Goal: Information Seeking & Learning: Learn about a topic

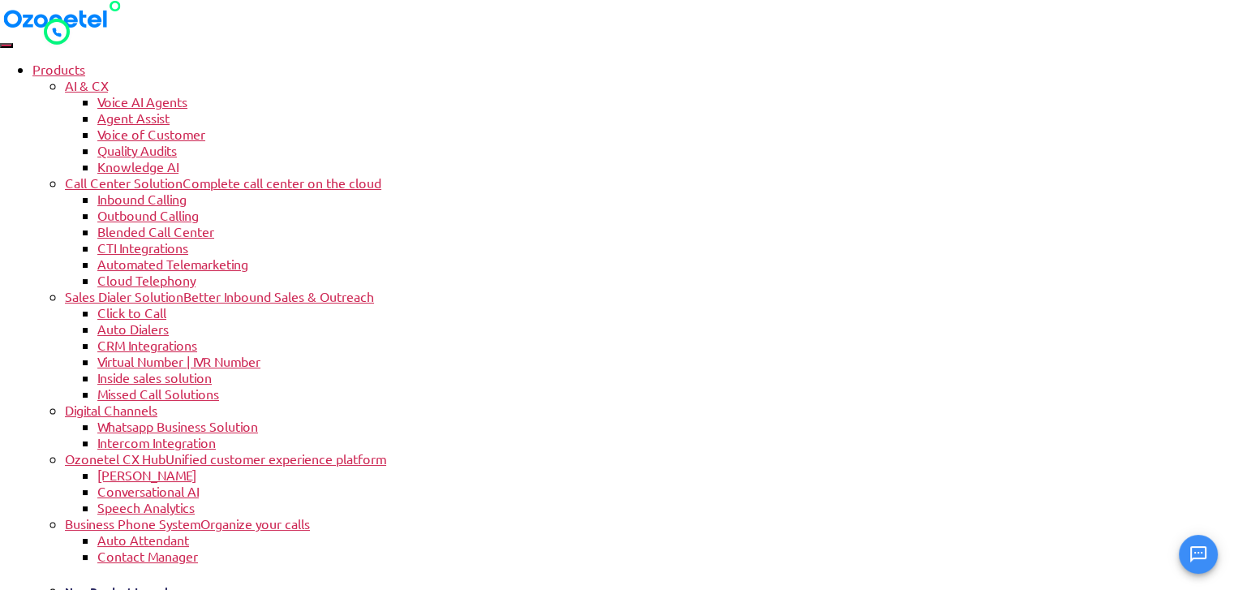
drag, startPoint x: 293, startPoint y: 388, endPoint x: 114, endPoint y: 188, distance: 267.7
copy h1 "Outbound call center Software for efficient sales, proactive support, and autom…"
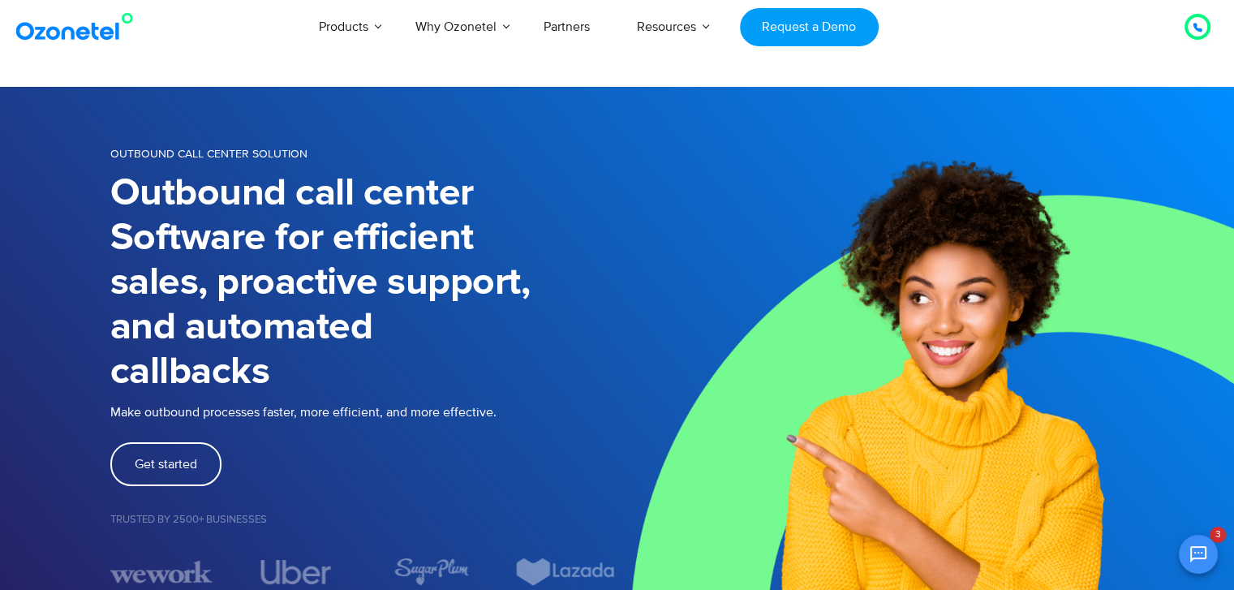
click at [1106, 243] on img at bounding box center [925, 365] width 617 height 556
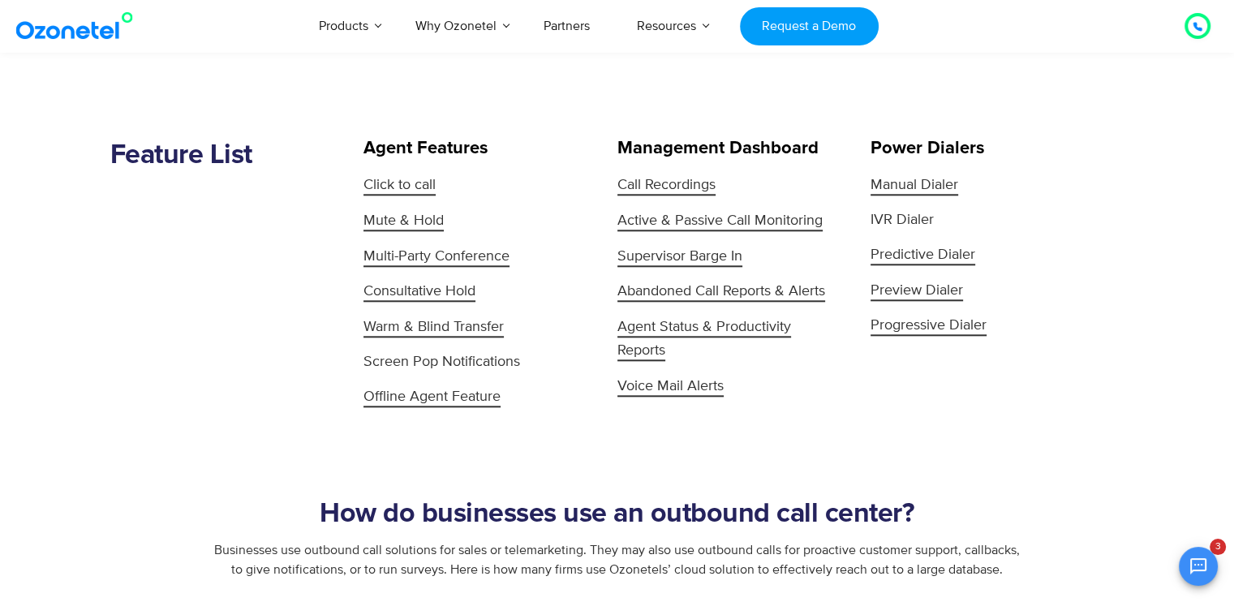
scroll to position [1622, 0]
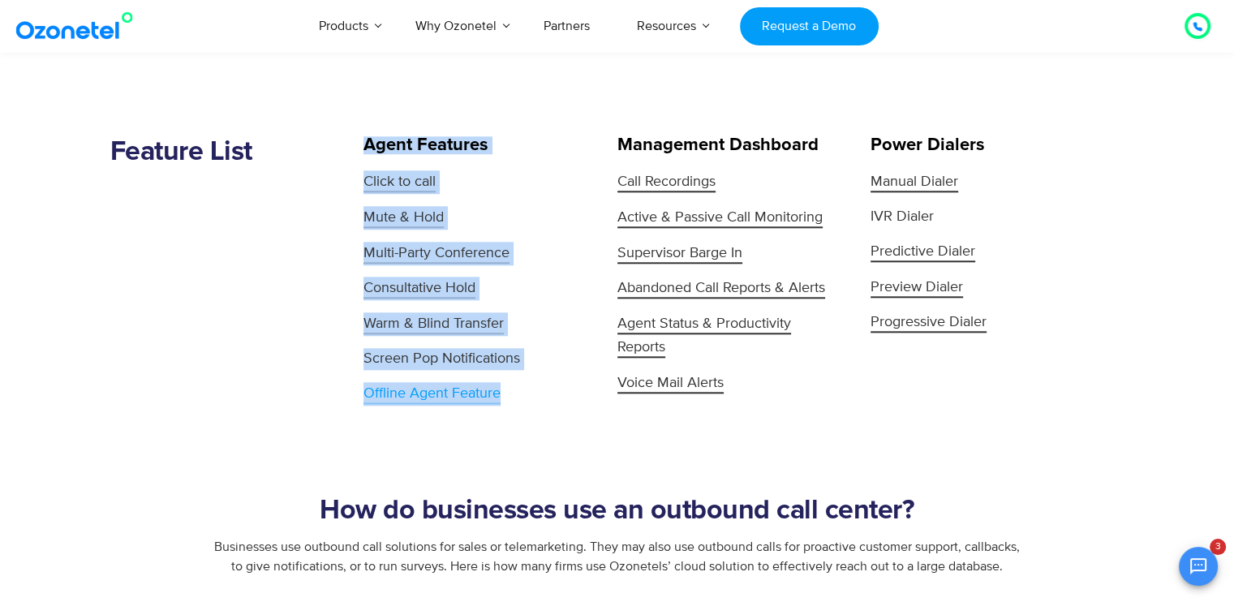
drag, startPoint x: 327, startPoint y: 171, endPoint x: 507, endPoint y: 400, distance: 291.1
click at [507, 400] on div "Feature List Agent Features Click to call Mute & Hold Multi-Party Conference Co…" at bounding box center [617, 270] width 1038 height 269
copy div "Agent Features Click to call Mute & Hold Multi-Party Conference Consultative Ho…"
click at [264, 245] on div "Feature List" at bounding box center [237, 270] width 254 height 269
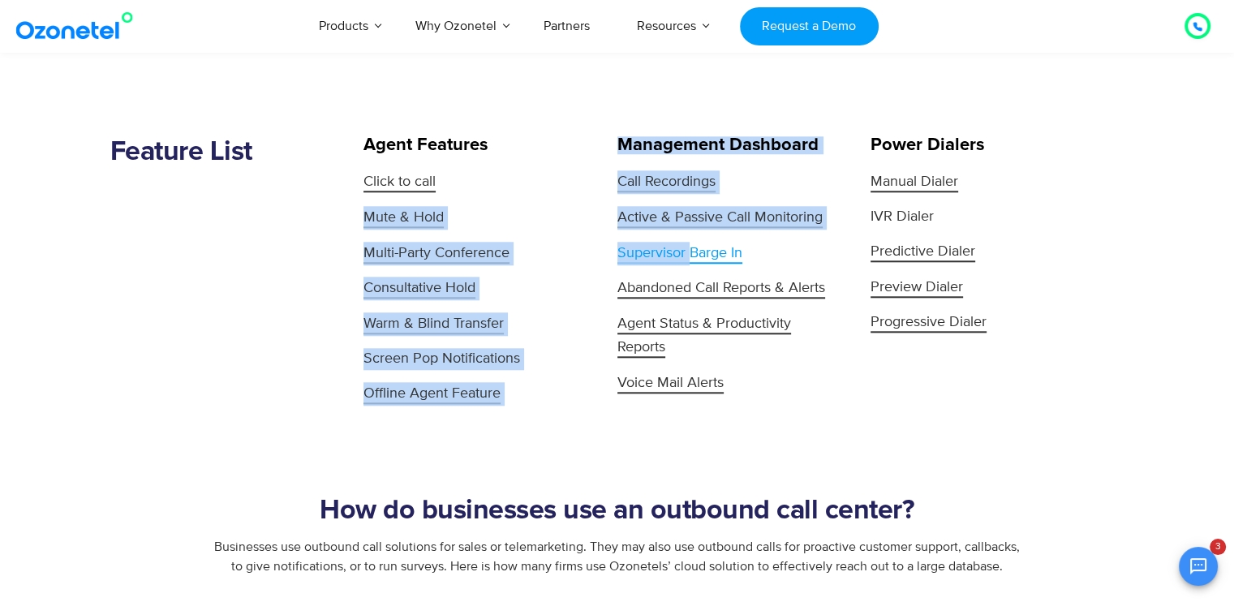
drag, startPoint x: 602, startPoint y: 174, endPoint x: 690, endPoint y: 252, distance: 117.2
click at [690, 252] on div "Feature List Agent Features Click to call Mute & Hold Multi-Party Conference Co…" at bounding box center [617, 270] width 1038 height 269
click at [750, 177] on link "Call Recordings" at bounding box center [730, 182] width 226 height 24
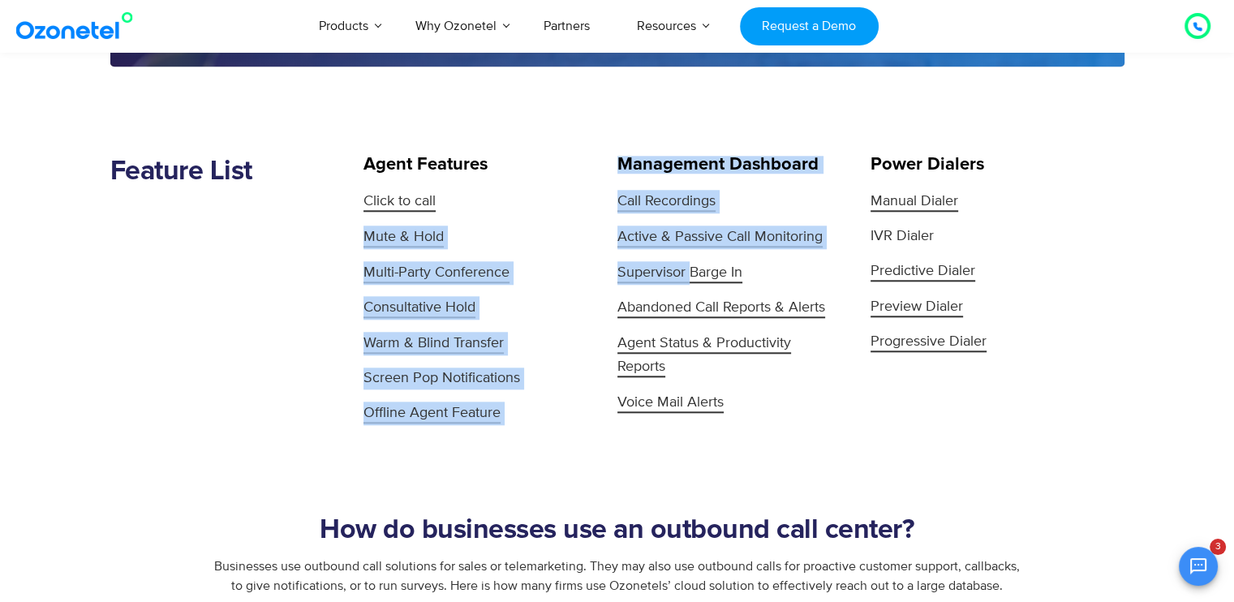
scroll to position [1655, 0]
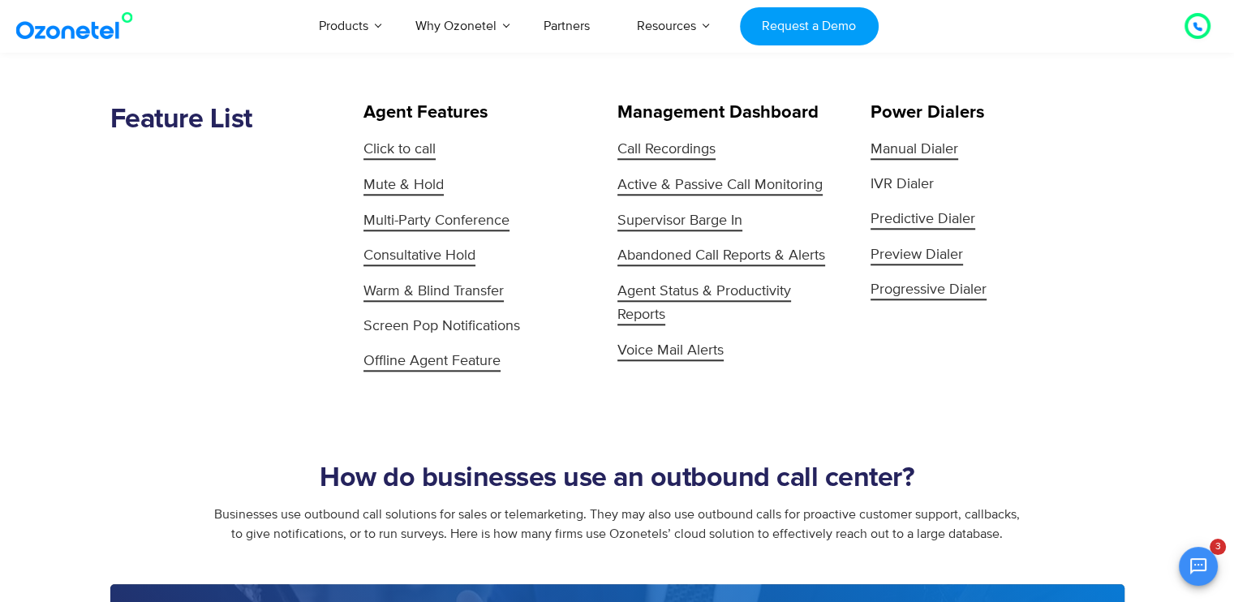
click at [759, 418] on section "How do businesses use an outbound call center? Businesses use outbound call sol…" at bounding box center [617, 478] width 1234 height 211
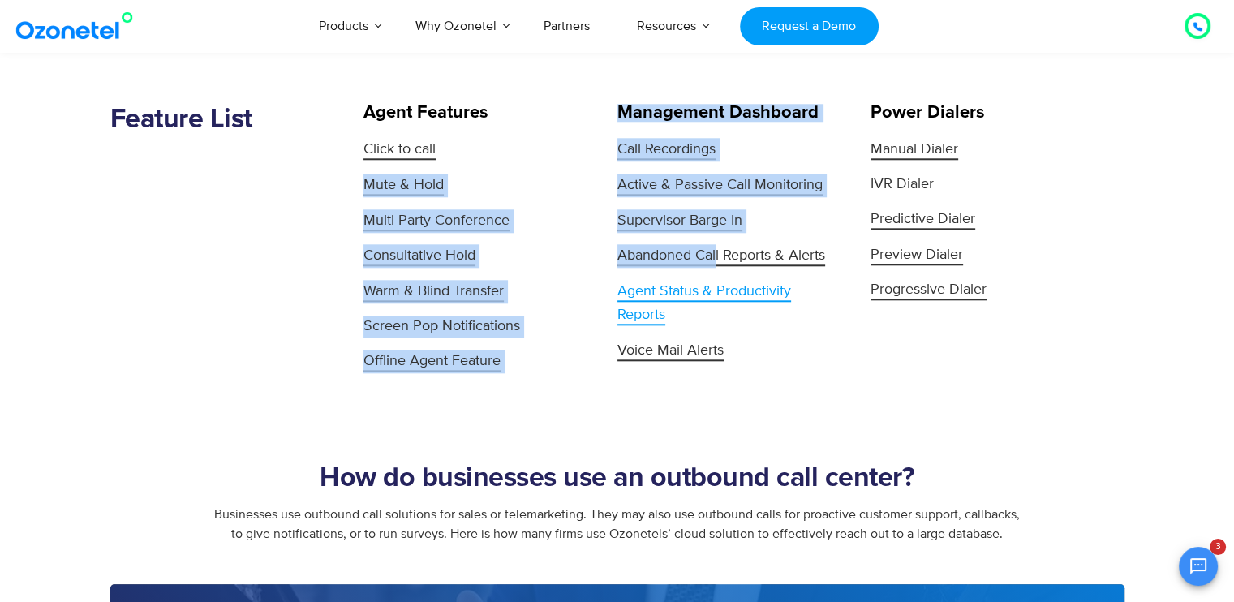
drag, startPoint x: 595, startPoint y: 142, endPoint x: 748, endPoint y: 320, distance: 235.3
click at [747, 320] on div "Feature List Agent Features Click to call Mute & Hold Multi-Party Conference Co…" at bounding box center [617, 238] width 1038 height 269
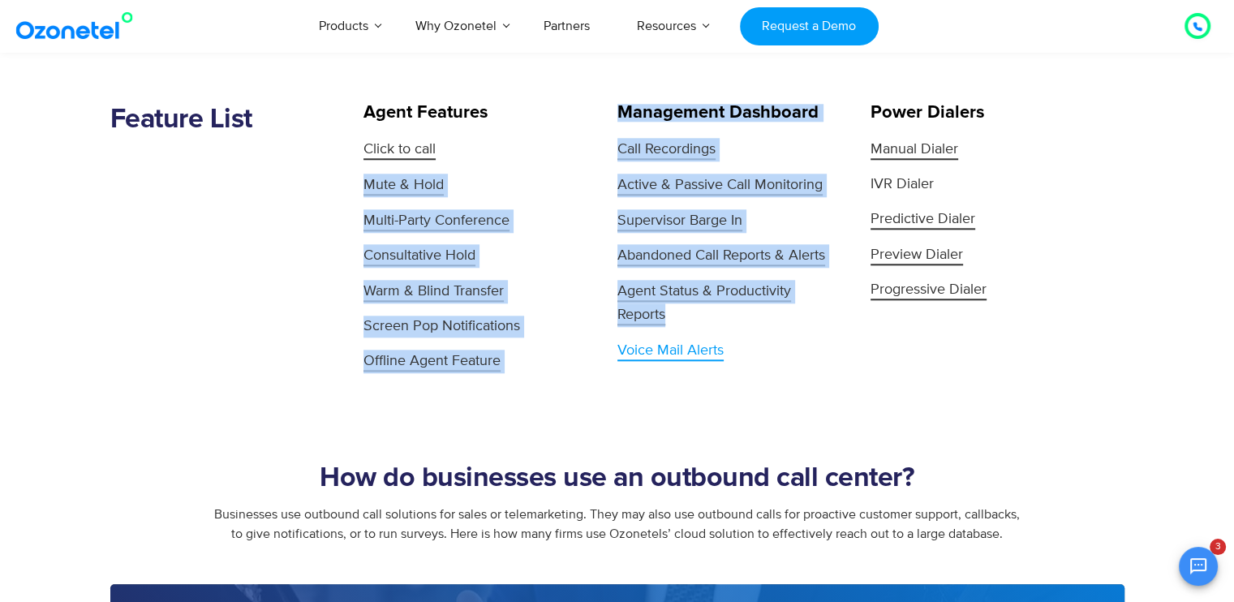
click at [767, 357] on link "Voice Mail Alerts" at bounding box center [730, 351] width 226 height 24
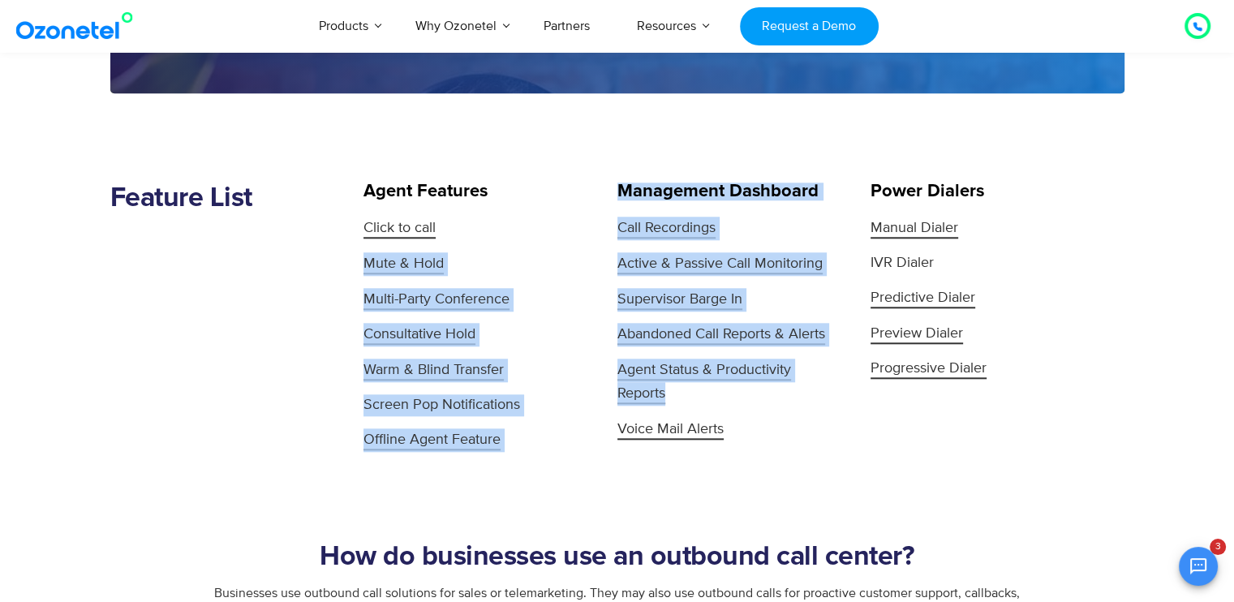
scroll to position [1687, 0]
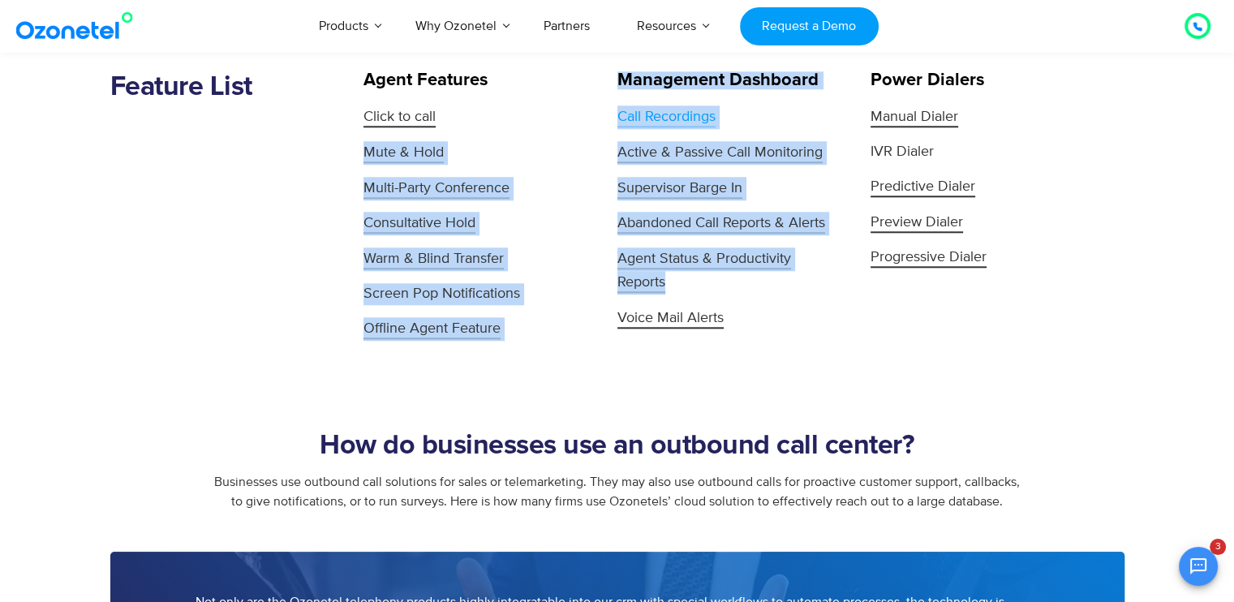
click at [746, 109] on link "Call Recordings" at bounding box center [730, 117] width 226 height 24
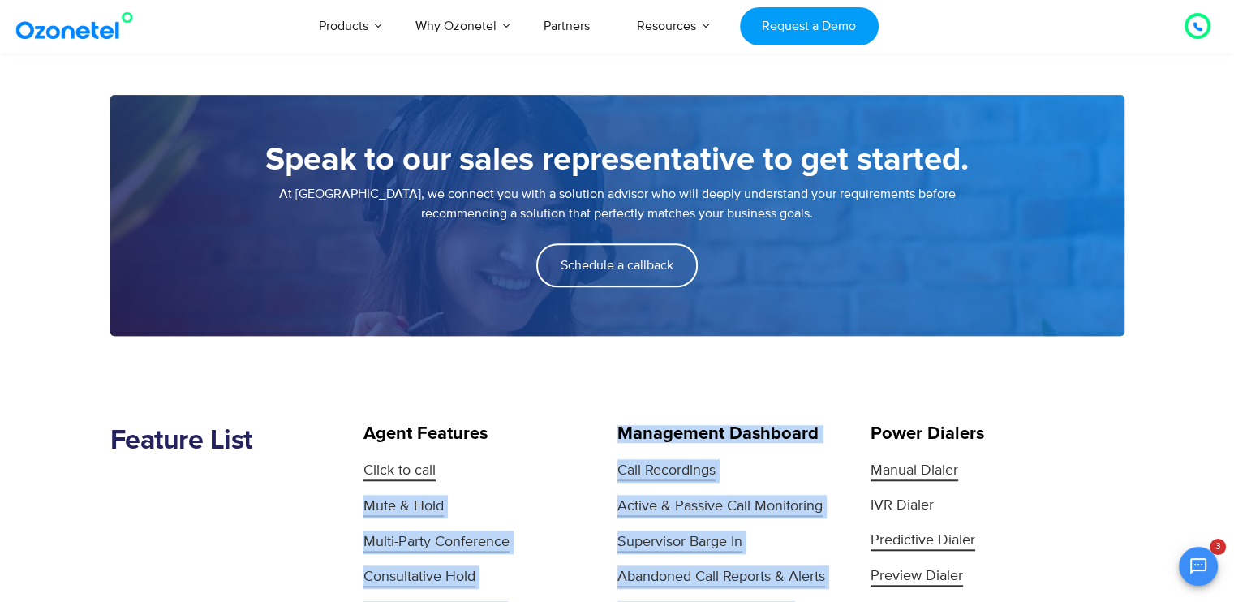
scroll to position [1460, 0]
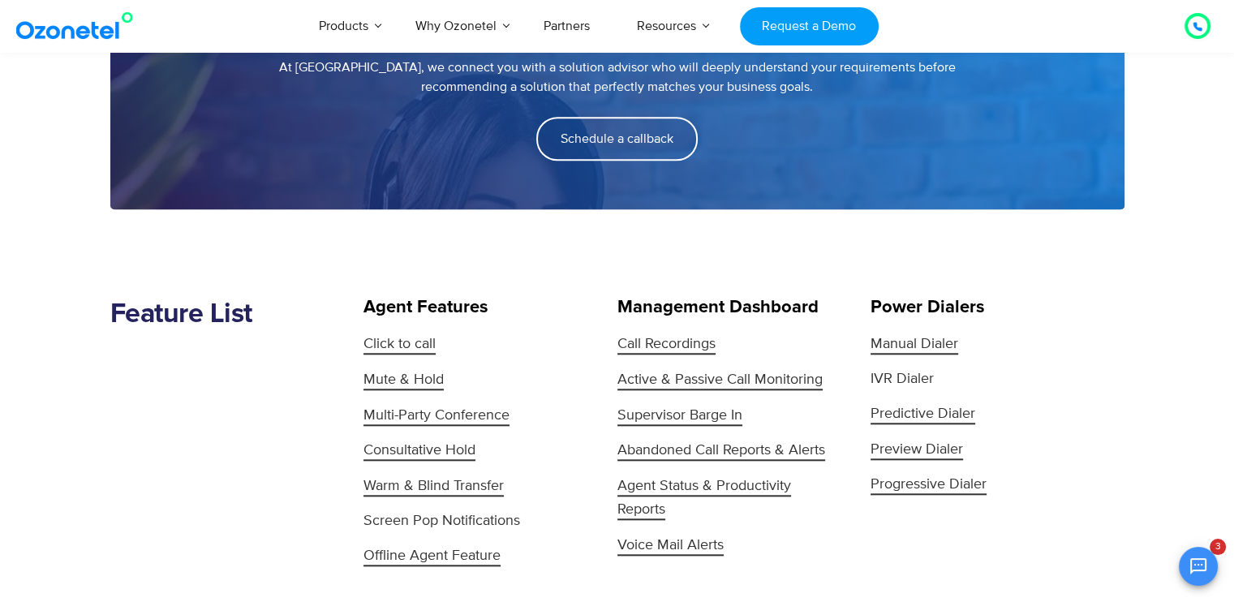
click at [162, 275] on section "Feature List Agent Features Click to call Mute & Hold Multi-Party Conference Co…" at bounding box center [617, 388] width 1234 height 359
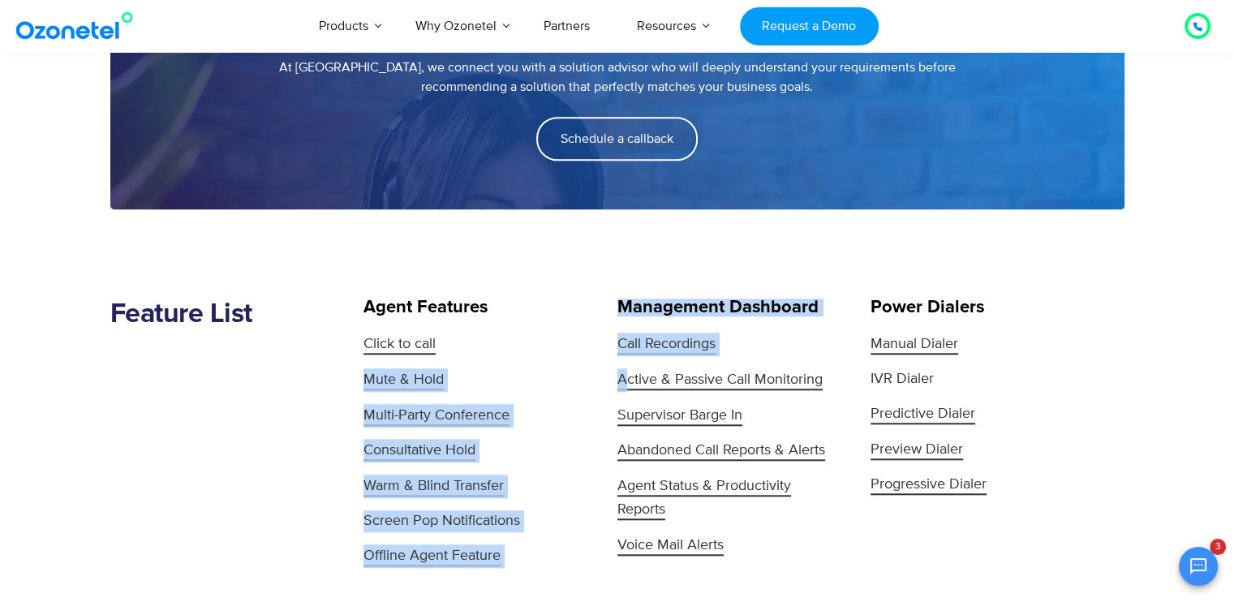
drag, startPoint x: 610, startPoint y: 339, endPoint x: 630, endPoint y: 363, distance: 30.5
click at [630, 363] on div "Feature List Agent Features Click to call Mute & Hold Multi-Party Conference Co…" at bounding box center [617, 433] width 1038 height 269
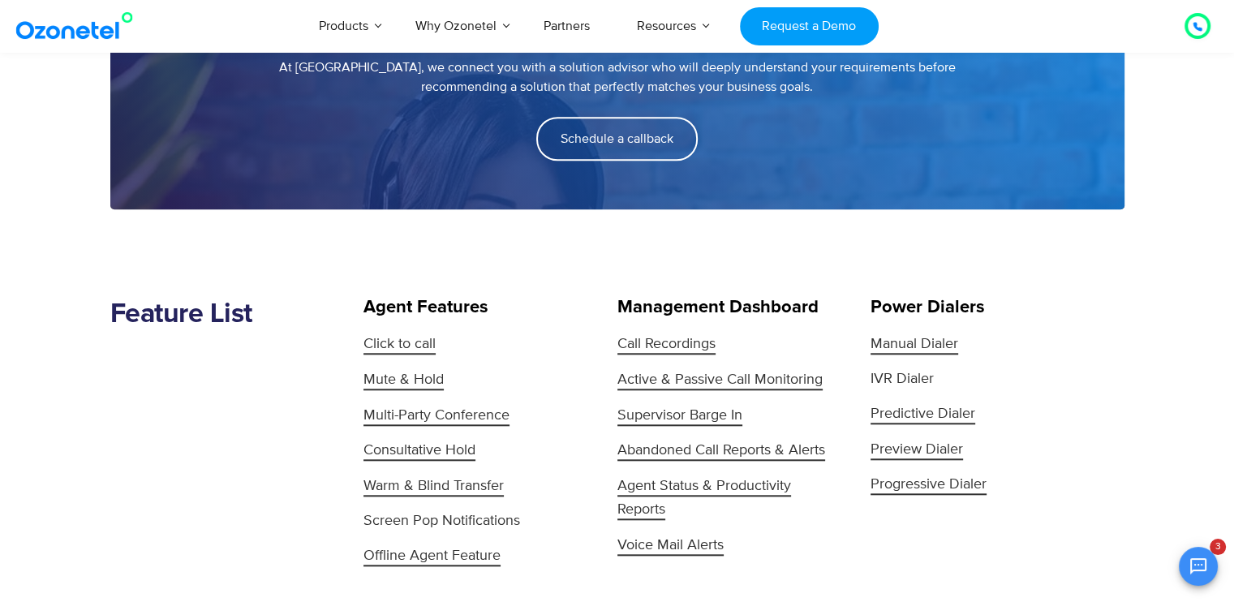
click at [1214, 393] on section "Feature List Agent Features Click to call Mute & Hold Multi-Party Conference Co…" at bounding box center [617, 388] width 1234 height 359
click at [576, 272] on section "Feature List Agent Features Click to call Mute & Hold Multi-Party Conference Co…" at bounding box center [617, 388] width 1234 height 359
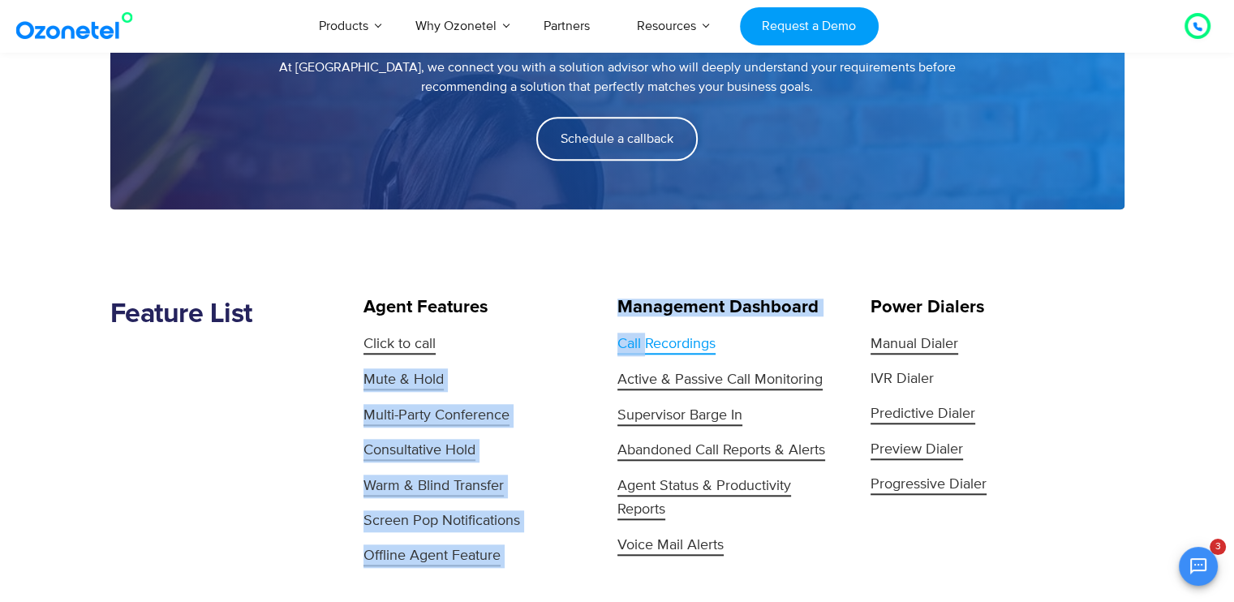
drag, startPoint x: 602, startPoint y: 337, endPoint x: 644, endPoint y: 350, distance: 44.1
click at [644, 350] on div "Feature List Agent Features Click to call Mute & Hold Multi-Party Conference Co…" at bounding box center [617, 433] width 1038 height 269
click at [749, 535] on link "Voice Mail Alerts" at bounding box center [730, 546] width 226 height 24
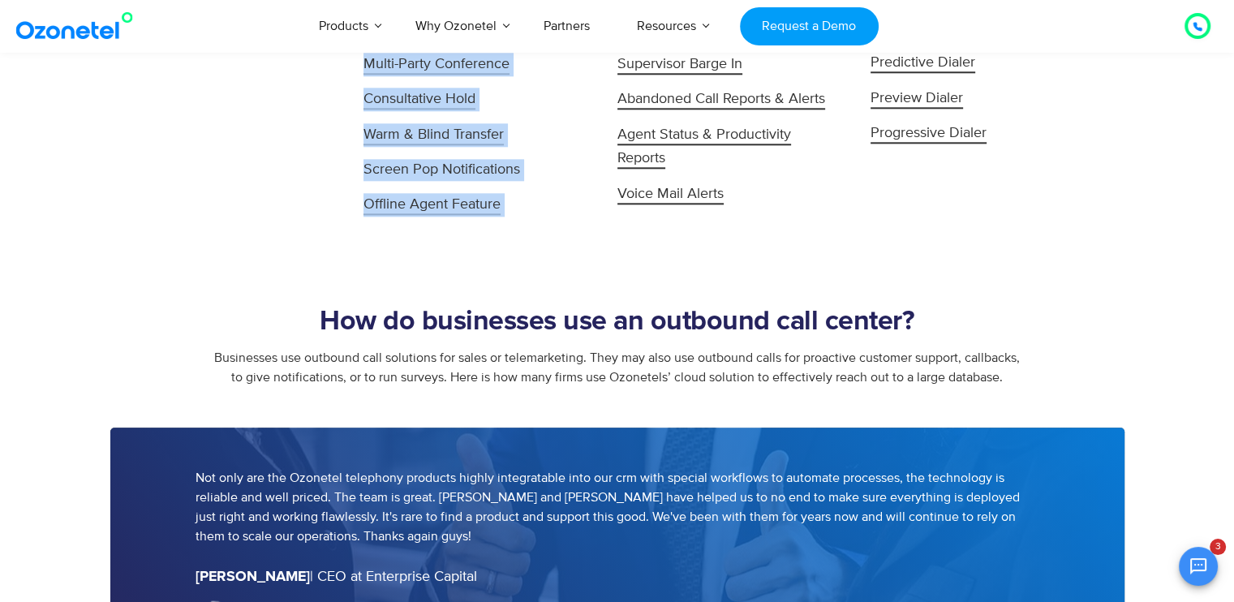
scroll to position [1850, 0]
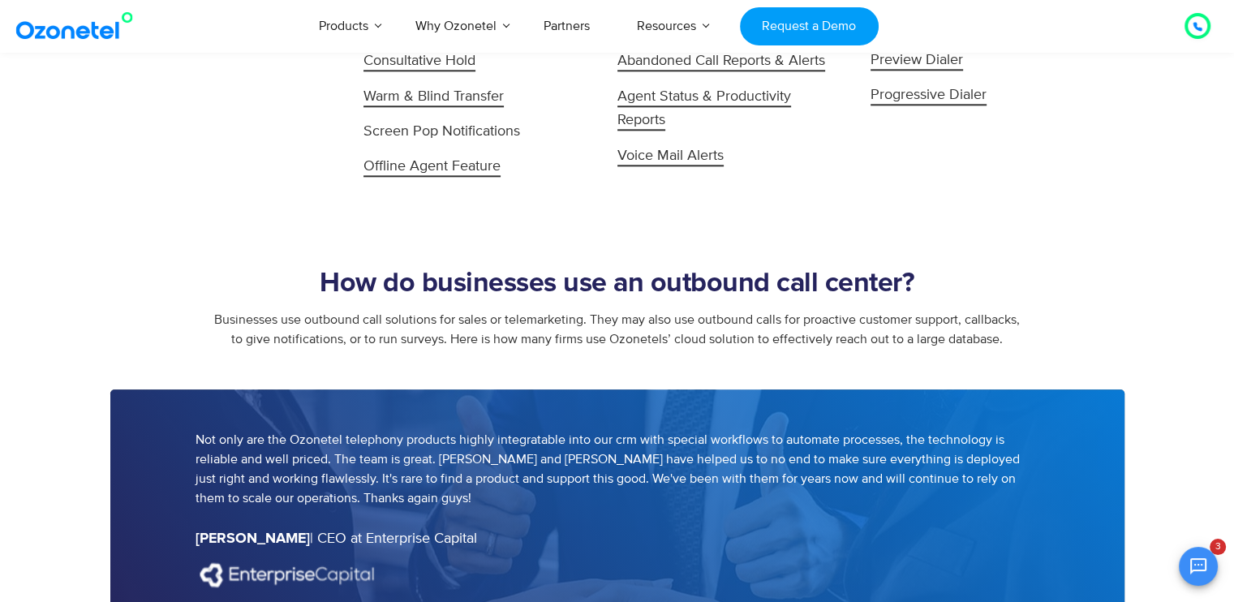
click at [1057, 122] on div "Power Dialers Manual Dialer IVR Dialer Predictive Dialer Preview Dialer Progres…" at bounding box center [997, 43] width 254 height 269
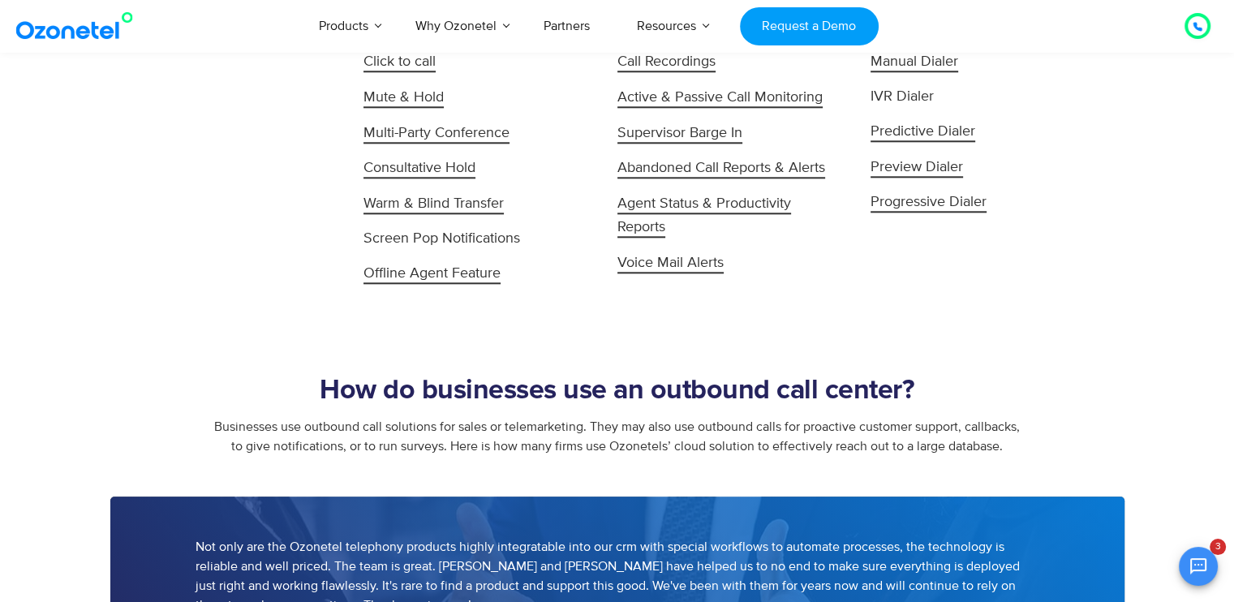
scroll to position [1558, 0]
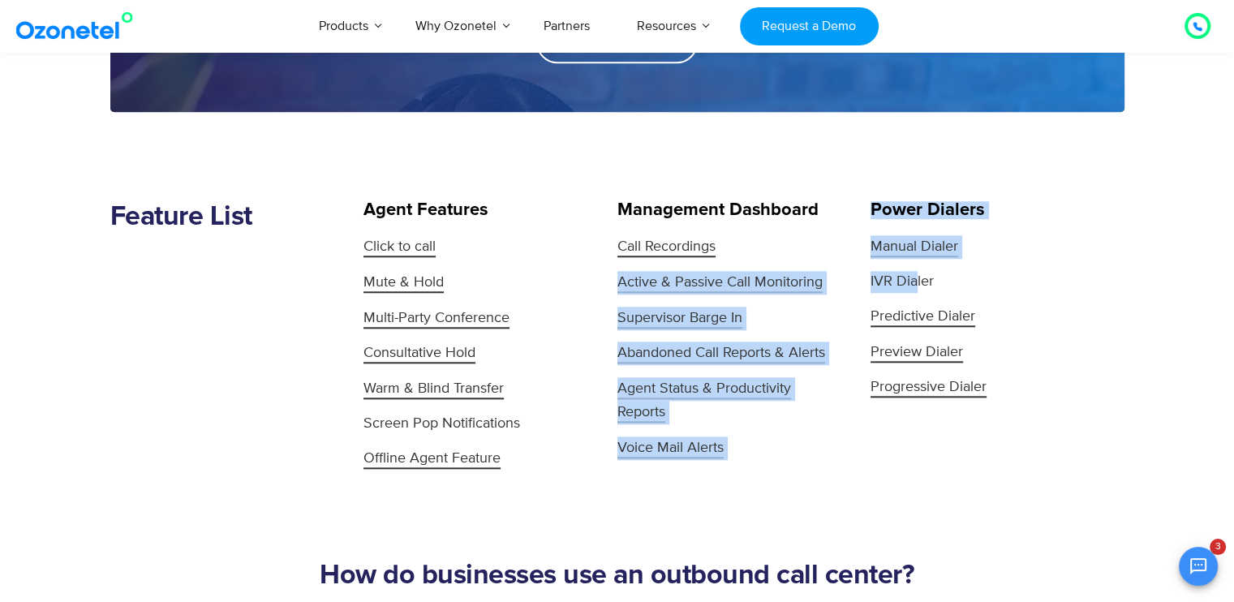
drag, startPoint x: 862, startPoint y: 239, endPoint x: 913, endPoint y: 266, distance: 58.4
click at [913, 266] on div "Feature List Agent Features Click to call Mute & Hold Multi-Party Conference Co…" at bounding box center [617, 335] width 1038 height 269
click at [806, 448] on link "Voice Mail Alerts" at bounding box center [730, 448] width 226 height 24
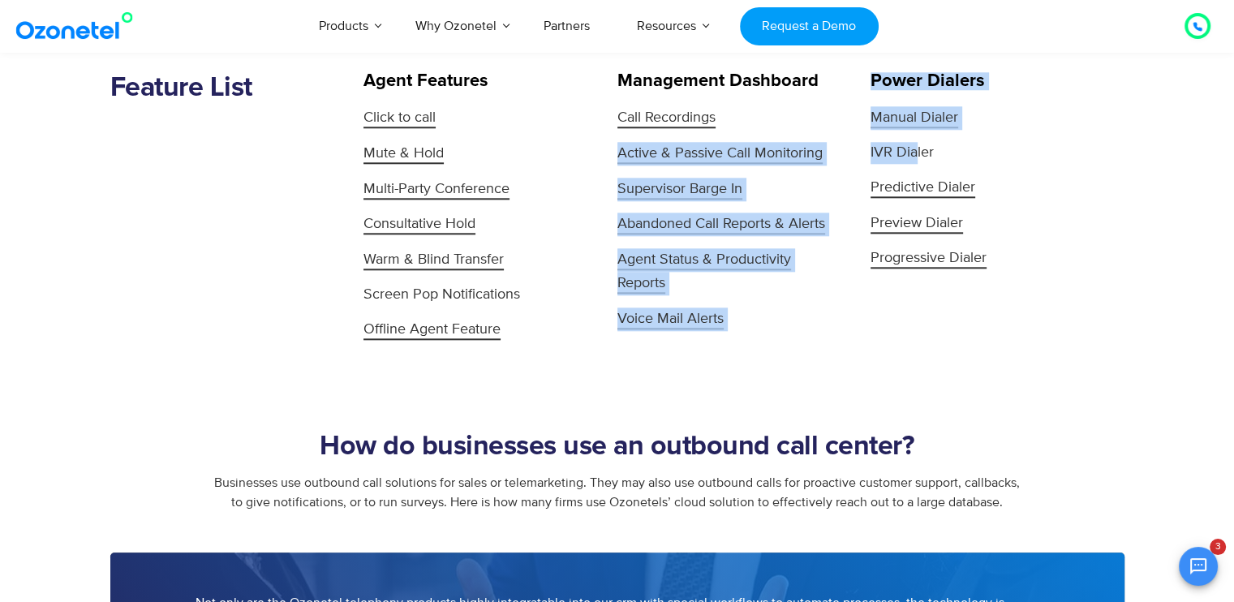
scroll to position [1687, 0]
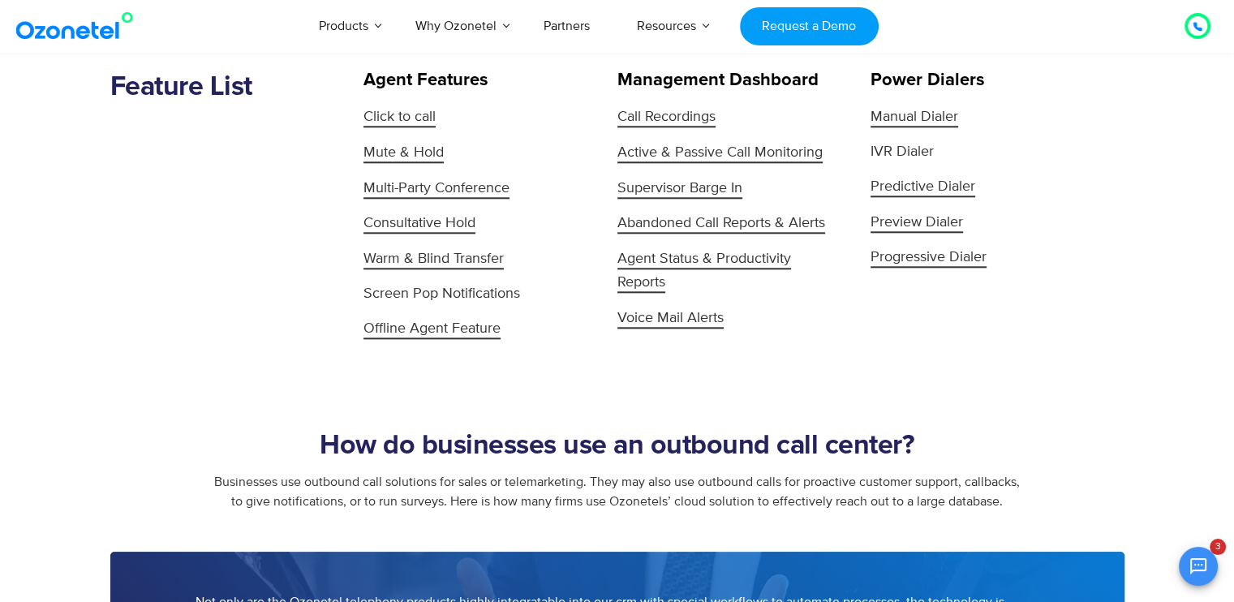
click at [265, 170] on div "Feature List" at bounding box center [237, 205] width 254 height 269
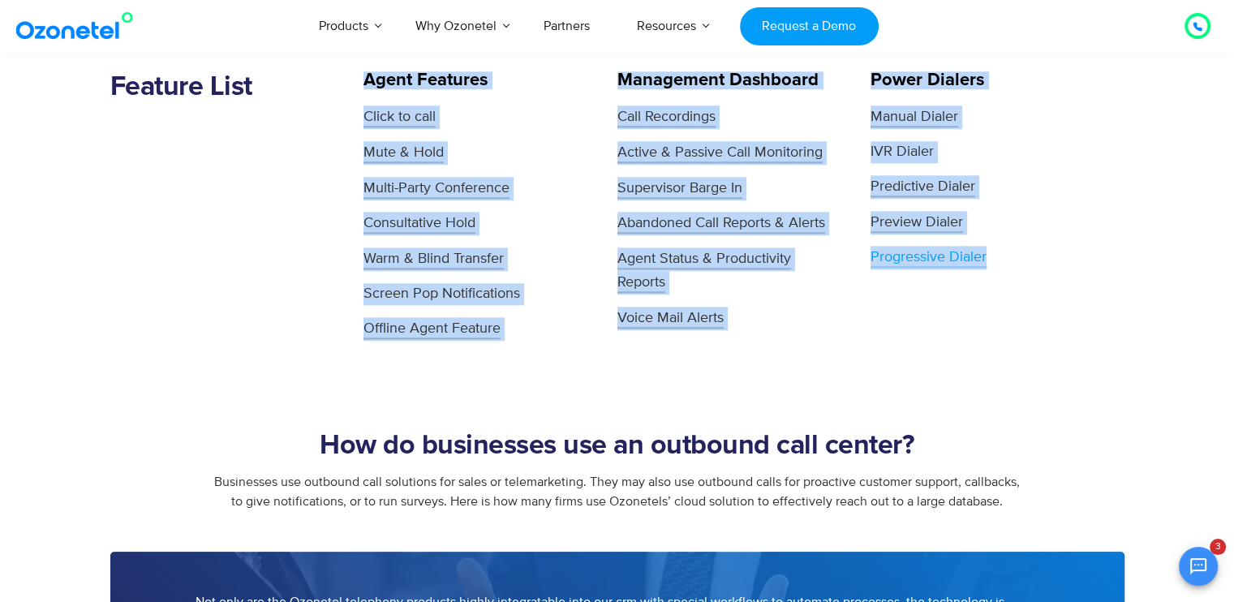
drag, startPoint x: 338, startPoint y: 95, endPoint x: 1024, endPoint y: 260, distance: 705.2
click at [1024, 260] on div "Feature List Agent Features Click to call Mute & Hold Multi-Party Conference Co…" at bounding box center [617, 205] width 1038 height 269
copy div "Agent Features Click to call Mute & Hold Multi-Party Conference Consultative Ho…"
click at [259, 183] on div "Feature List" at bounding box center [237, 205] width 254 height 269
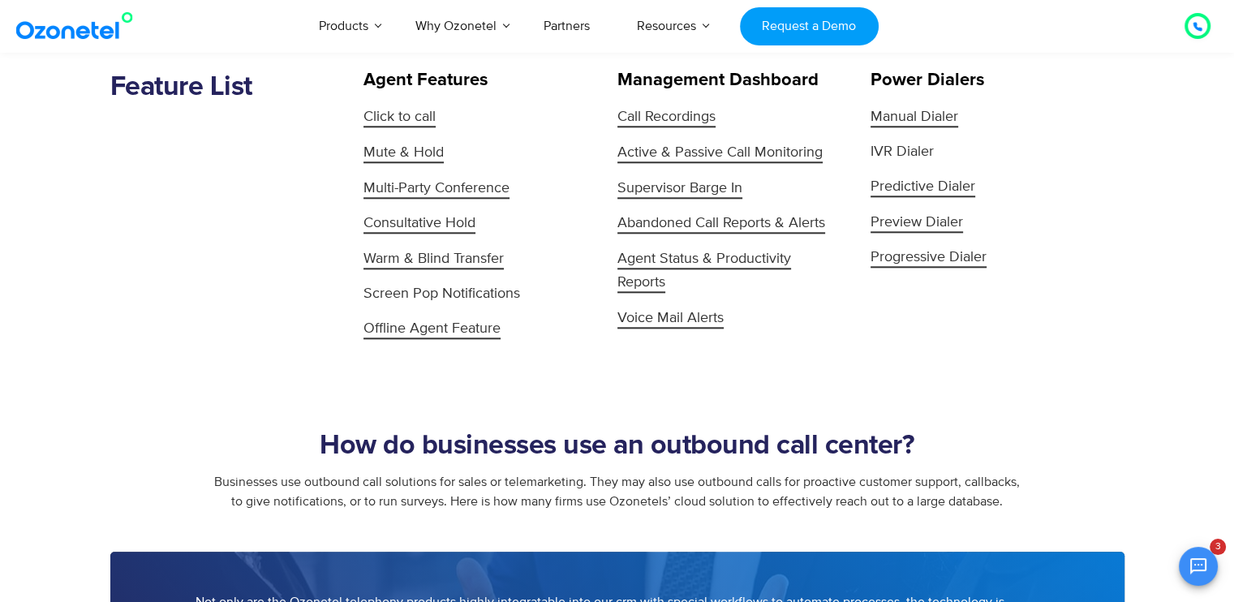
click at [167, 239] on div "Feature List" at bounding box center [237, 205] width 254 height 269
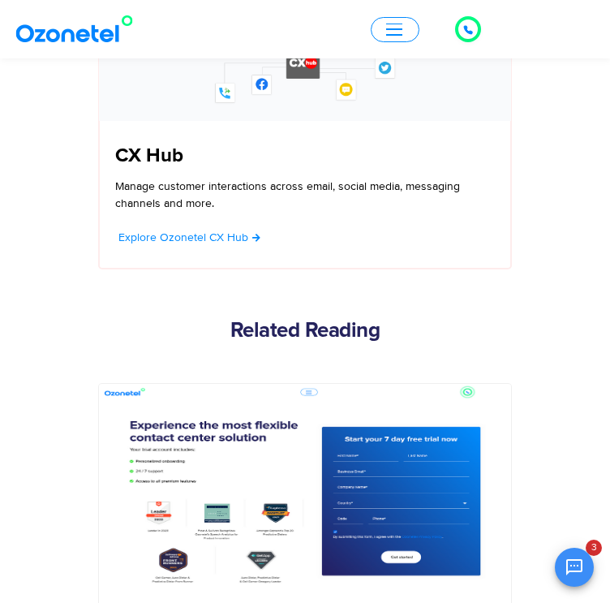
scroll to position [5535, 0]
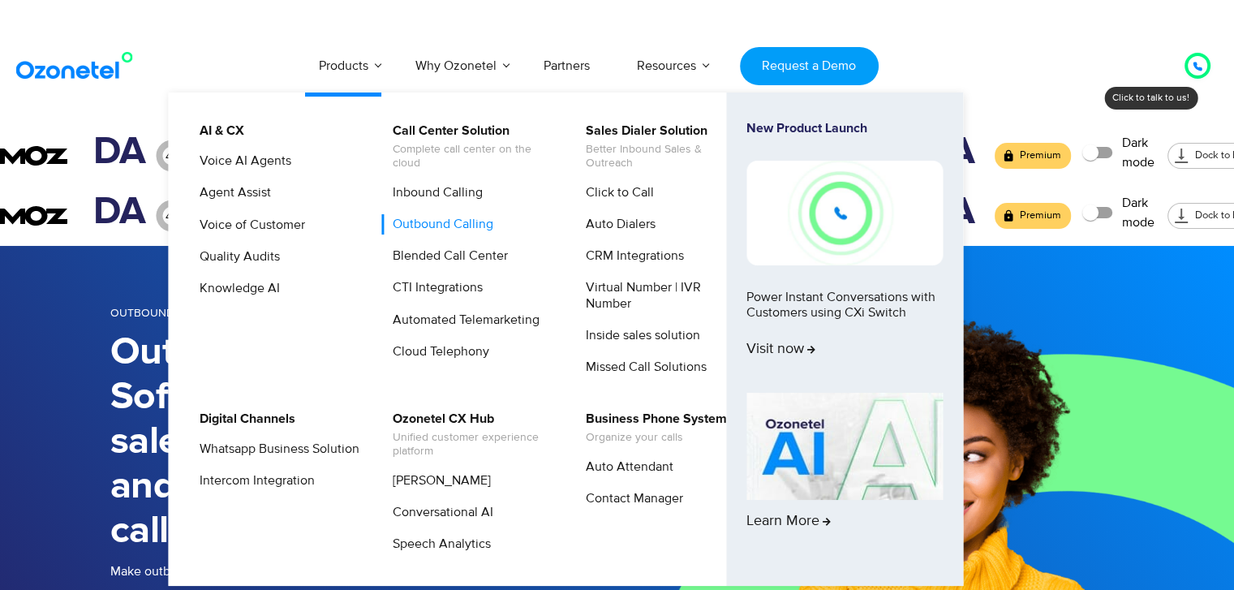
click at [315, 92] on ul "AI & CX Voice AI Agents Agent Assist Voice of Customer Quality Audits Knowledge…" at bounding box center [566, 338] width 794 height 493
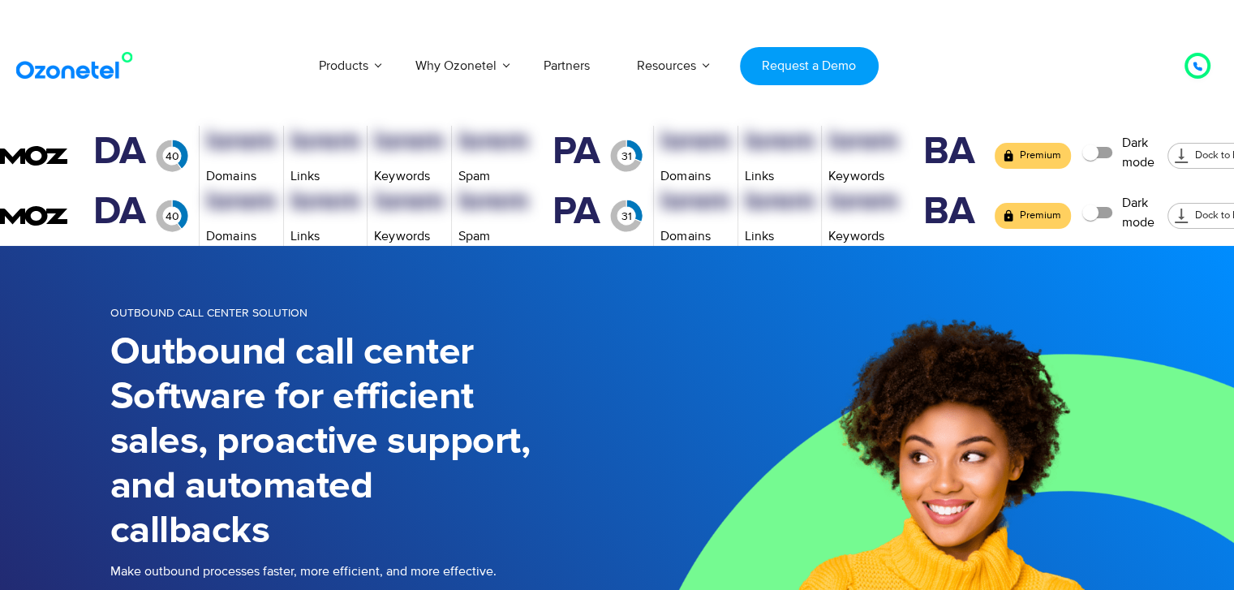
click at [1085, 147] on span at bounding box center [1099, 152] width 28 height 11
